Goal: Find specific page/section: Find specific page/section

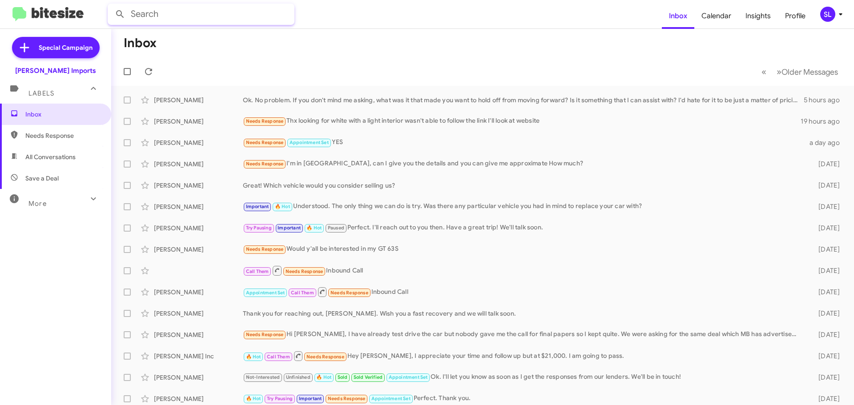
click at [195, 13] on input "text" at bounding box center [201, 14] width 187 height 21
type input "[PERSON_NAME]"
click at [111, 5] on button at bounding box center [120, 14] width 18 height 18
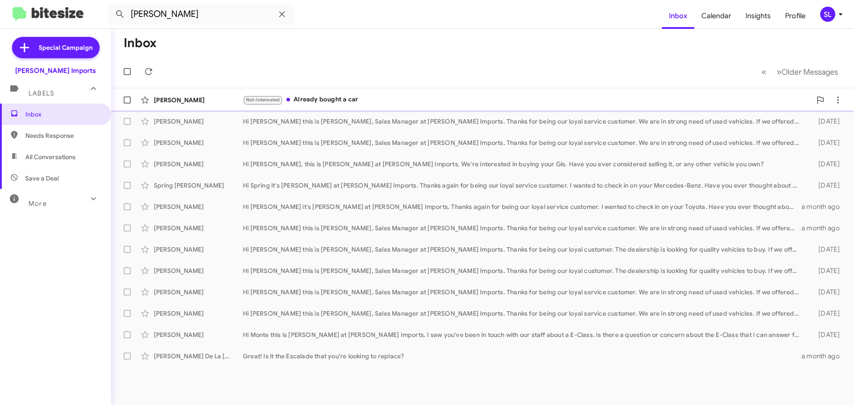
click at [348, 93] on div "[PERSON_NAME] Not-Interested Already bought a car [DATE]" at bounding box center [482, 100] width 728 height 18
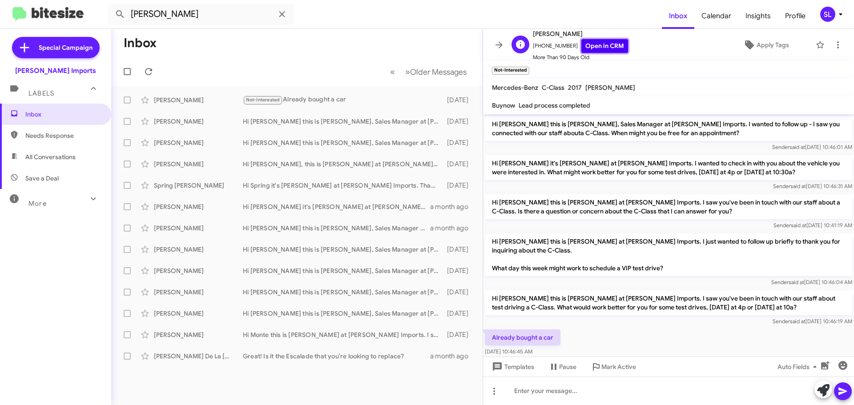
click at [590, 42] on link "Open in CRM" at bounding box center [604, 46] width 47 height 14
click at [321, 145] on div "Hi [PERSON_NAME] this is [PERSON_NAME], Sales Manager at [PERSON_NAME] Imports.…" at bounding box center [341, 142] width 197 height 9
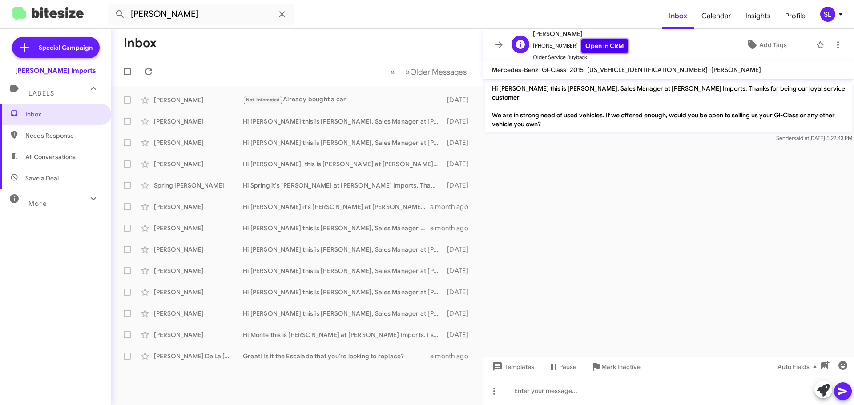
click at [605, 48] on link "Open in CRM" at bounding box center [604, 46] width 47 height 14
click at [618, 72] on span "[US_VEHICLE_IDENTIFICATION_NUMBER]" at bounding box center [647, 70] width 120 height 8
copy span "[US_VEHICLE_IDENTIFICATION_NUMBER]"
